Goal: Task Accomplishment & Management: Manage account settings

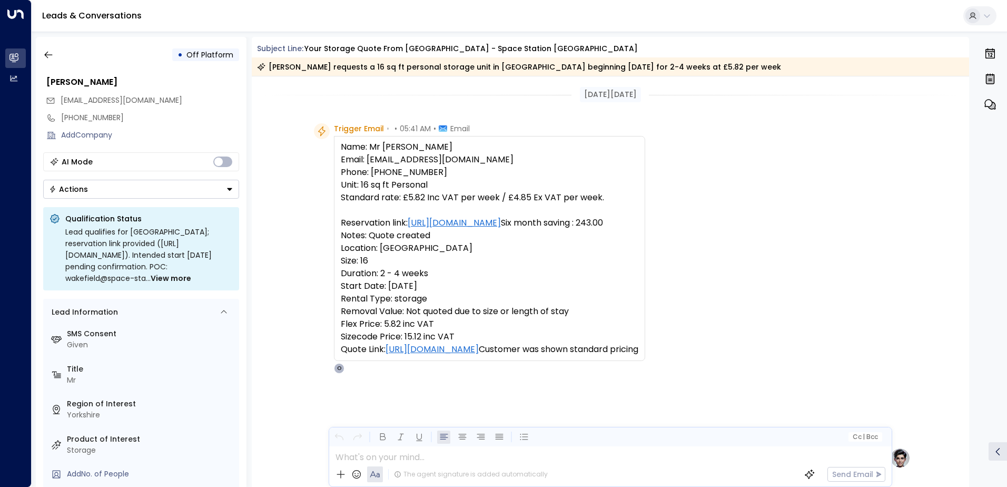
scroll to position [466, 0]
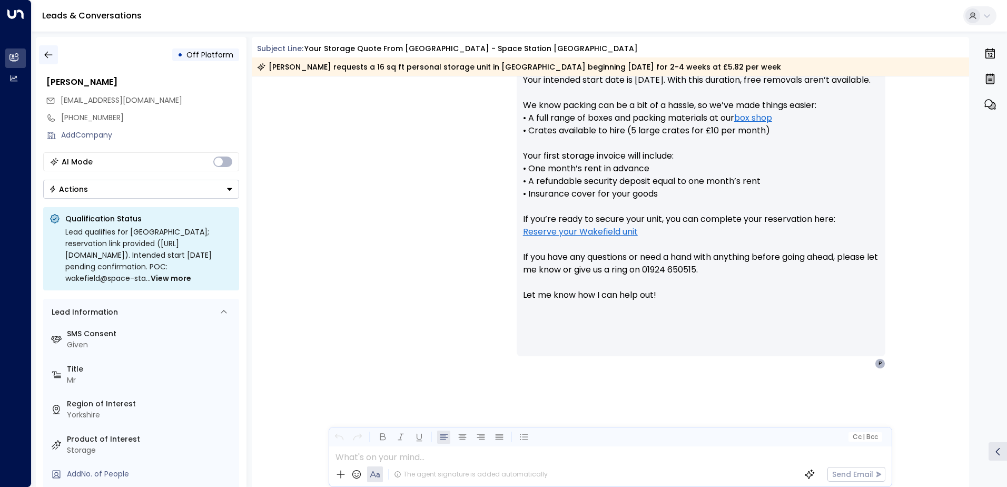
click at [49, 52] on icon "button" at bounding box center [48, 55] width 11 height 11
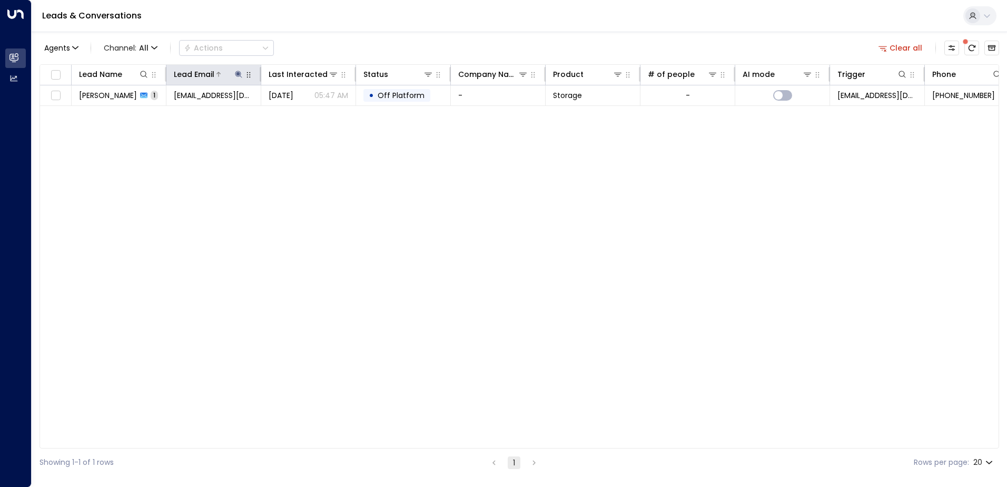
click at [238, 75] on icon at bounding box center [238, 74] width 7 height 7
click at [306, 112] on icon "button" at bounding box center [304, 112] width 7 height 7
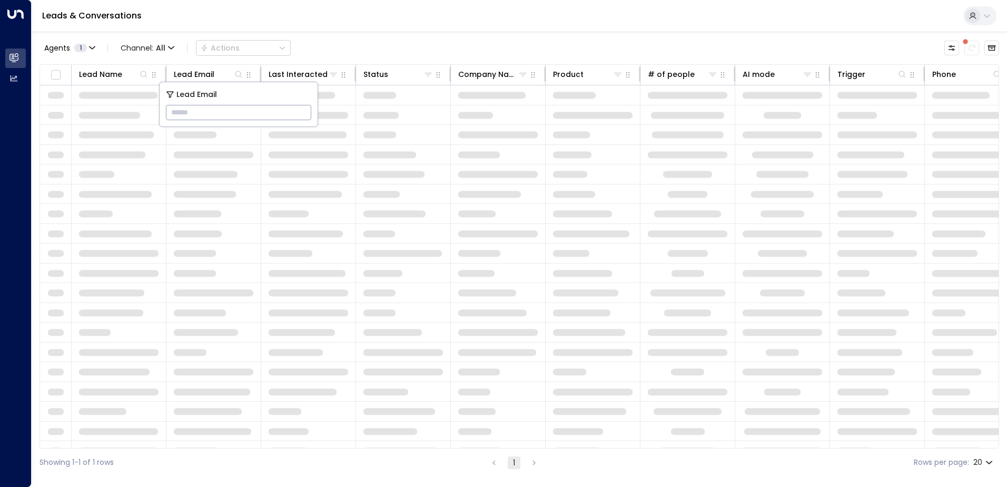
type input "**********"
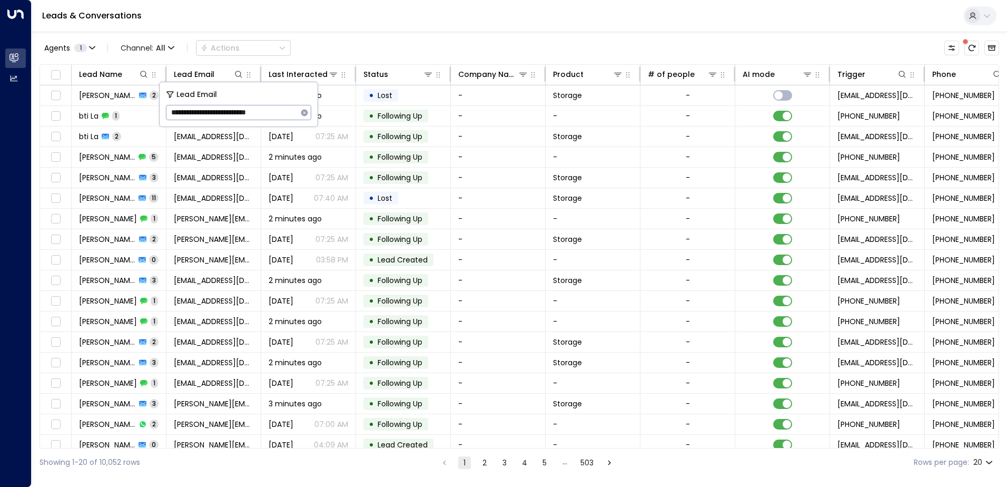
click at [300, 25] on div "Leads & Conversations" at bounding box center [520, 16] width 976 height 32
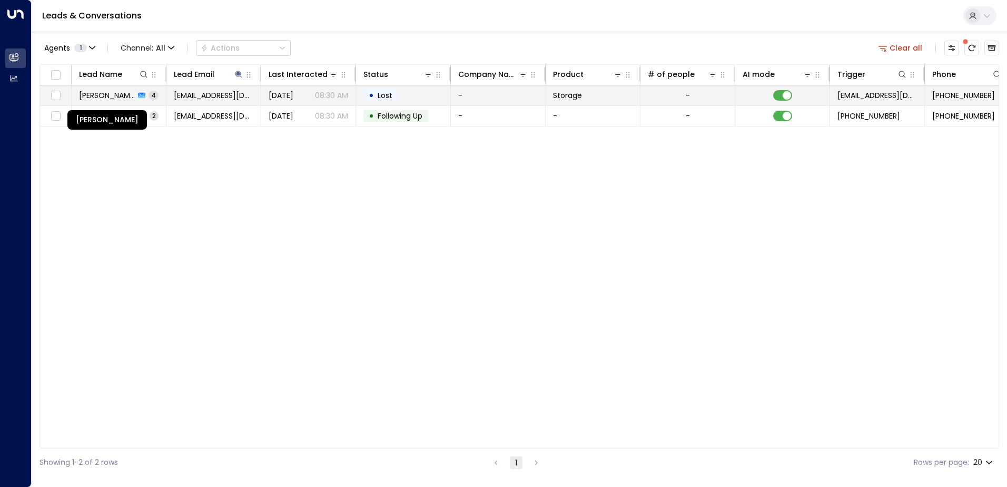
click at [115, 96] on span "[PERSON_NAME]" at bounding box center [107, 95] width 56 height 11
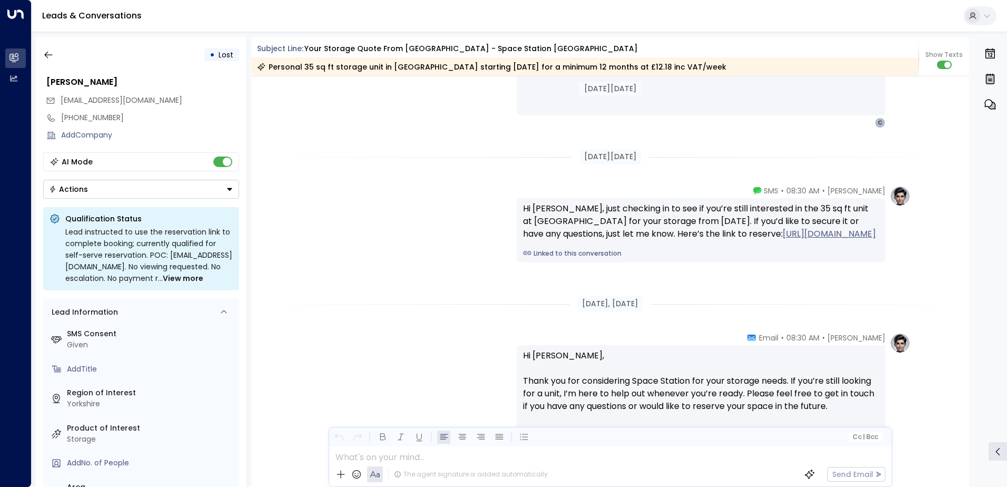
scroll to position [1539, 0]
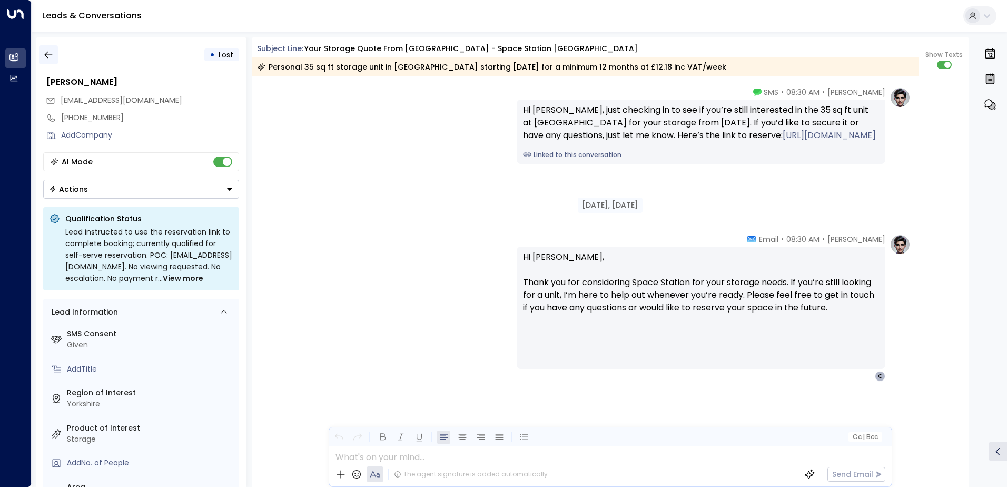
click at [53, 55] on icon "button" at bounding box center [48, 55] width 11 height 11
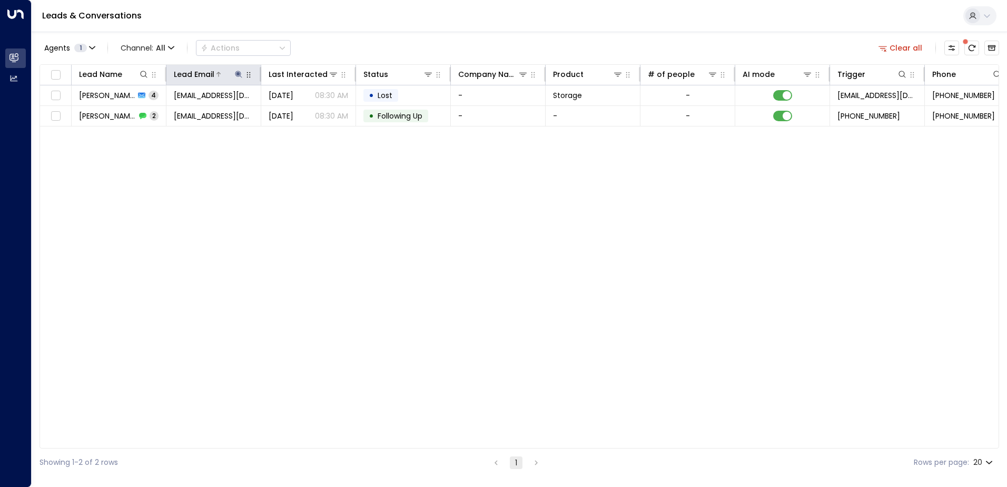
click at [234, 73] on icon at bounding box center [238, 74] width 8 height 8
click at [303, 112] on icon "button" at bounding box center [304, 113] width 8 height 8
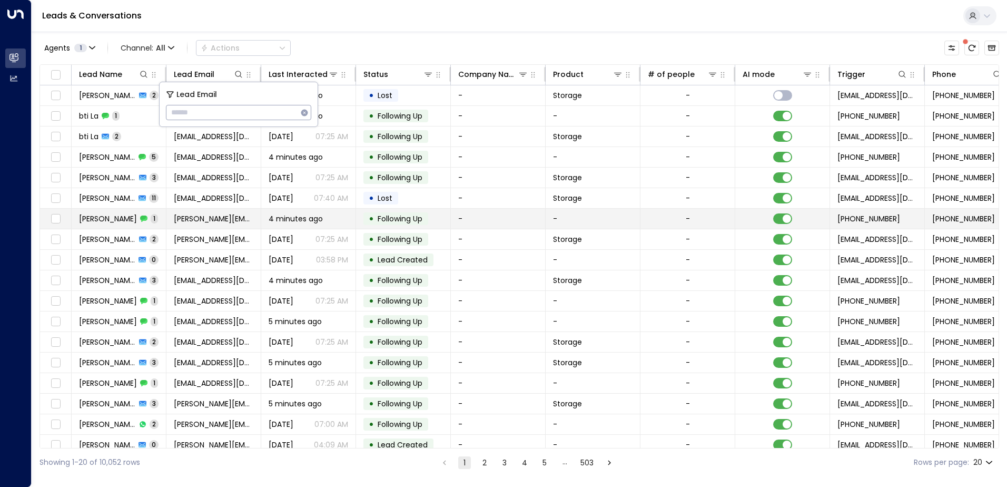
type input "**********"
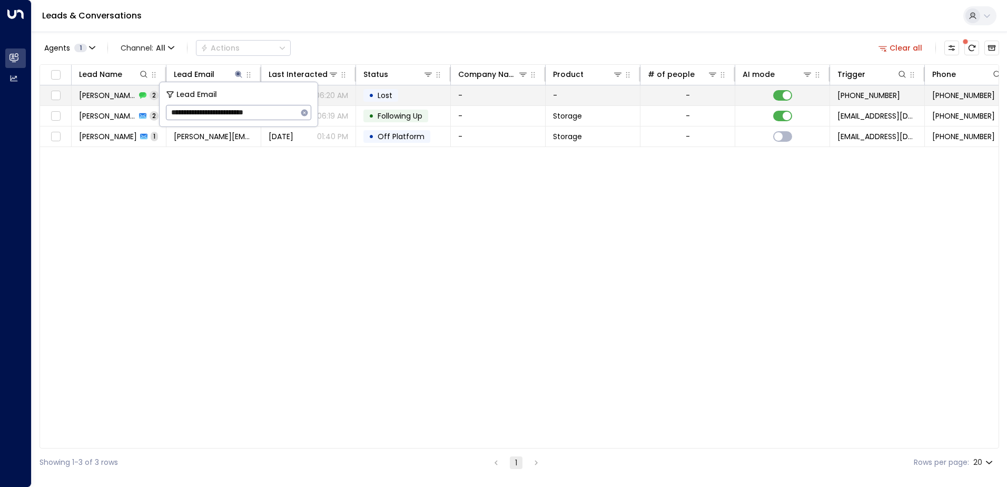
click at [121, 97] on span "[PERSON_NAME]" at bounding box center [107, 95] width 57 height 11
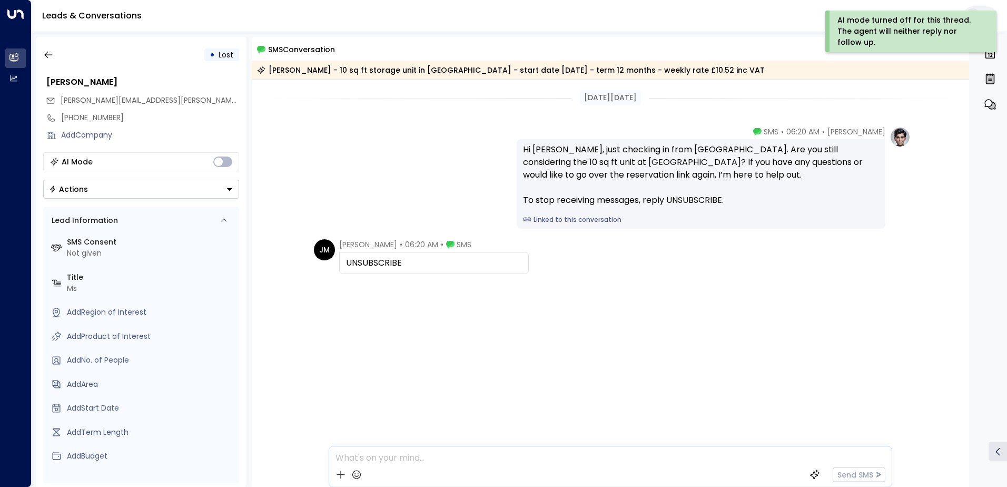
click at [229, 193] on button "Actions" at bounding box center [141, 189] width 196 height 19
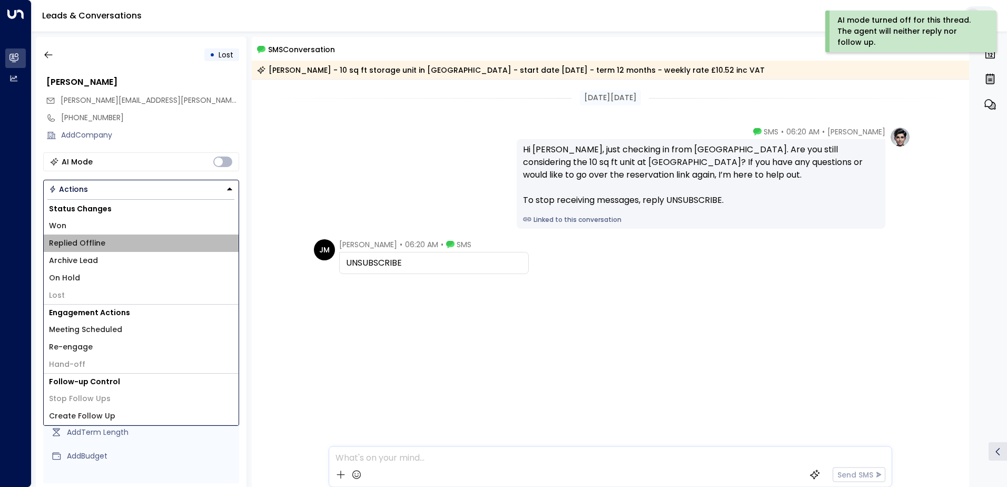
click at [106, 245] on li "Replied Offline" at bounding box center [141, 242] width 195 height 17
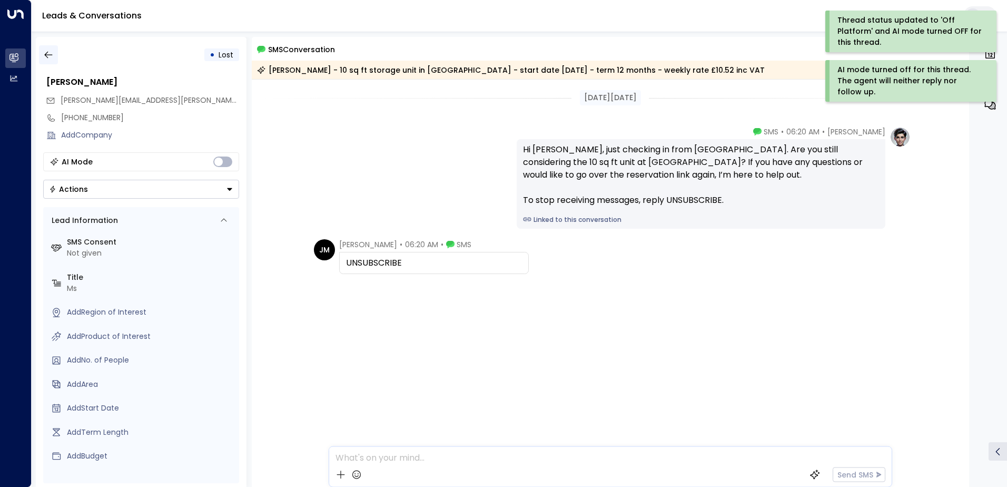
click at [53, 52] on icon "button" at bounding box center [48, 55] width 11 height 11
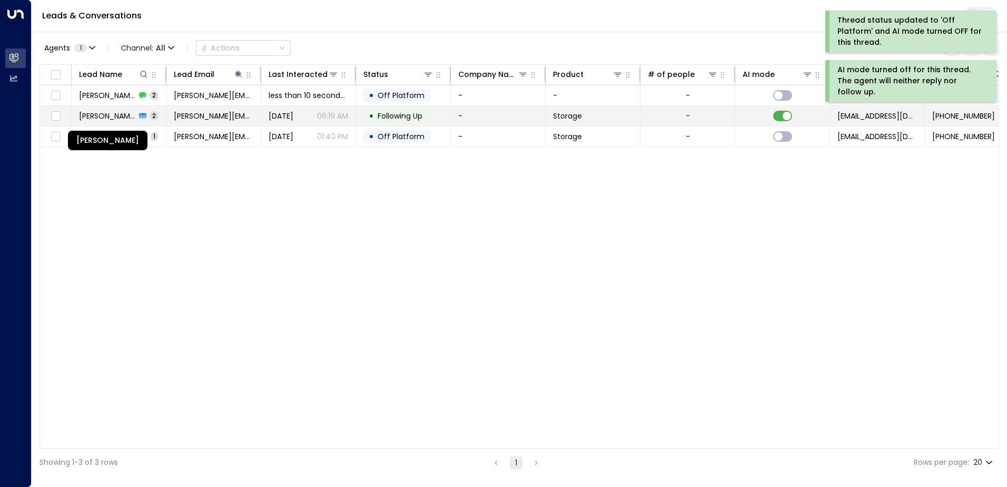
click at [110, 111] on span "[PERSON_NAME]" at bounding box center [107, 116] width 57 height 11
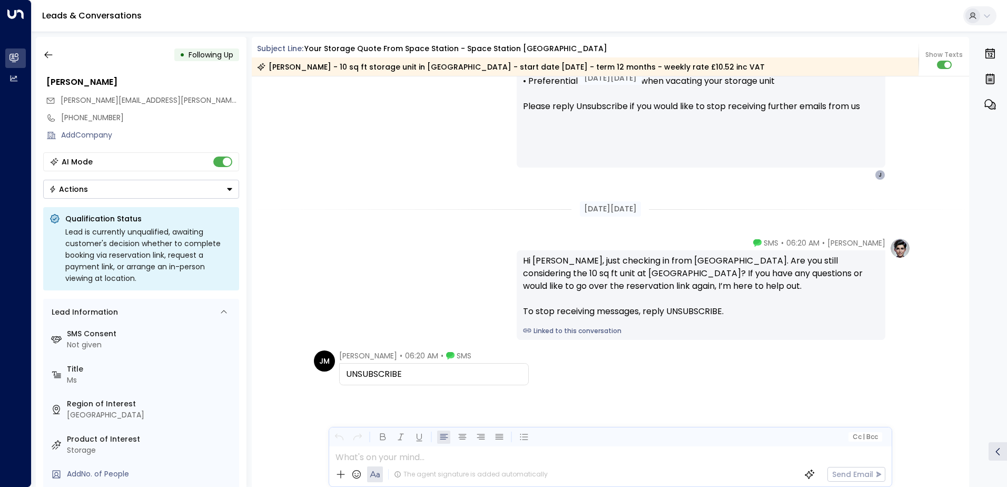
scroll to position [977, 0]
